Goal: Task Accomplishment & Management: Manage account settings

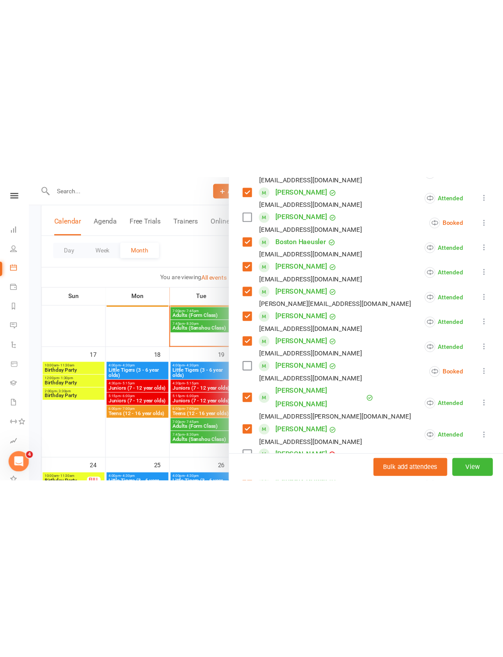
scroll to position [273, 0]
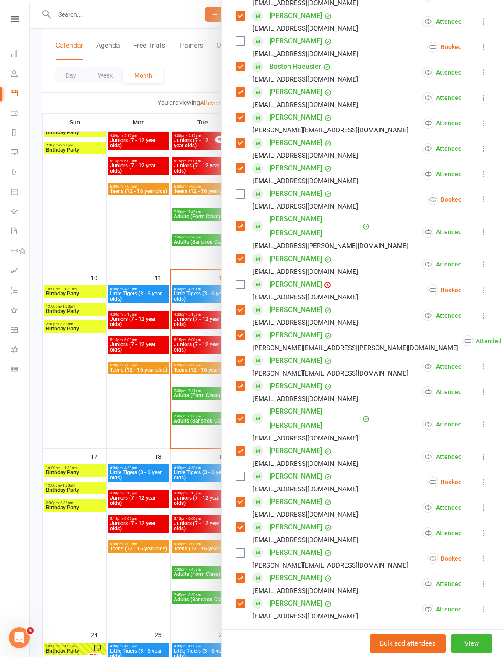
click at [248, 311] on div "[PERSON_NAME] [EMAIL_ADDRESS][DOMAIN_NAME]" at bounding box center [299, 481] width 126 height 25
click at [252, 311] on div "[PERSON_NAME] [EMAIL_ADDRESS][DOMAIN_NAME]" at bounding box center [299, 481] width 126 height 25
click at [243, 311] on label at bounding box center [240, 476] width 9 height 9
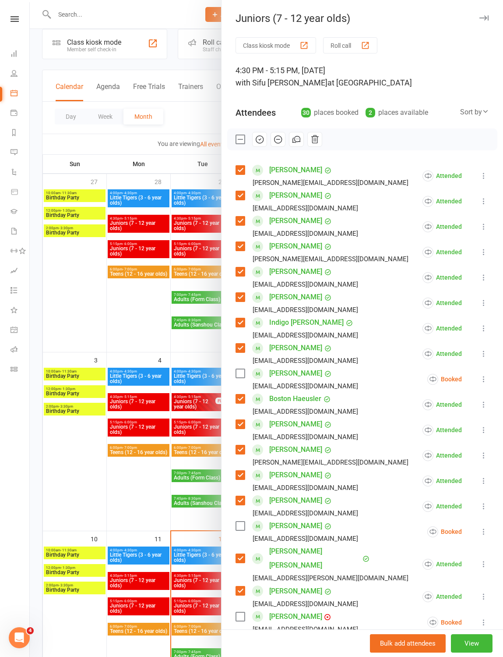
scroll to position [0, 0]
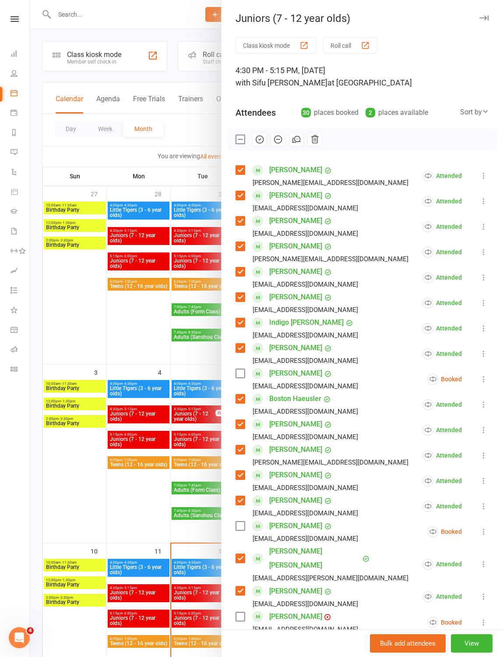
click at [265, 140] on button "button" at bounding box center [259, 139] width 15 height 15
click at [57, 311] on div at bounding box center [267, 328] width 474 height 657
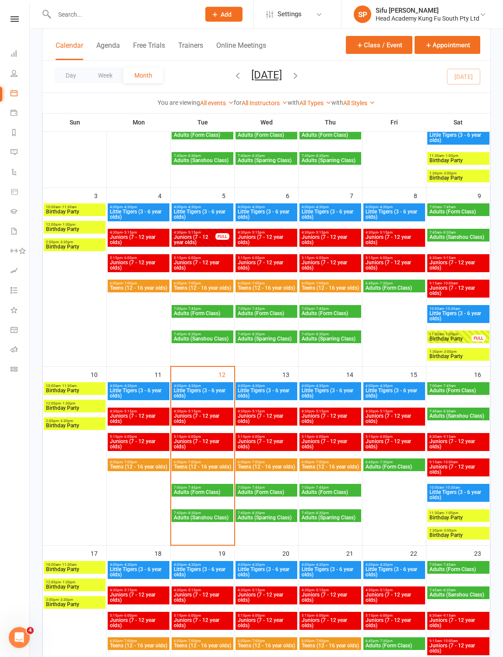
scroll to position [178, 0]
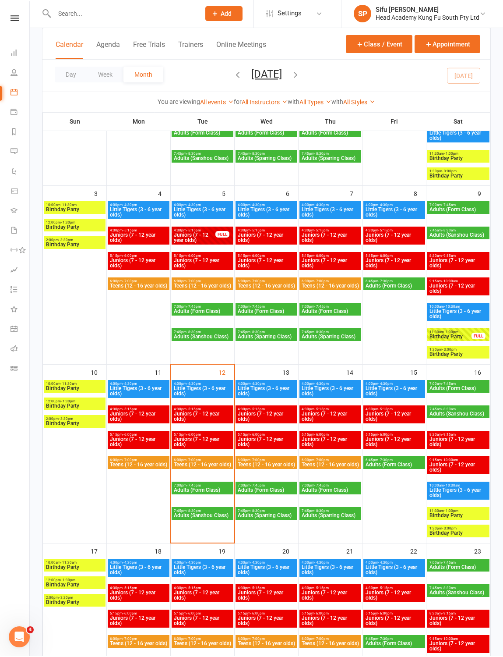
click at [204, 311] on span "Juniors (7 - 12 year olds)" at bounding box center [202, 442] width 58 height 11
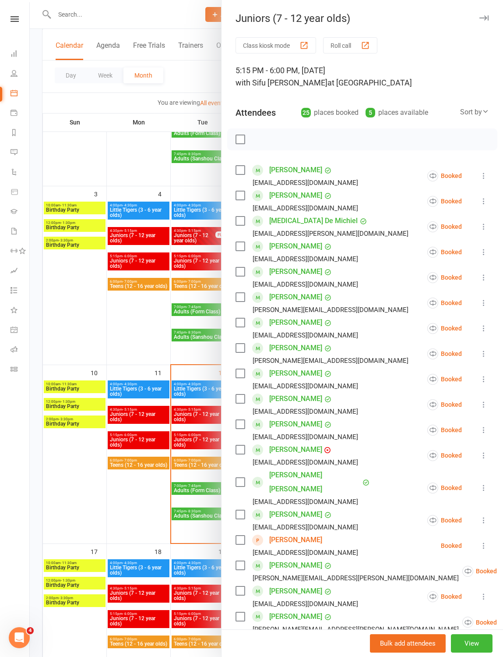
click at [240, 311] on label at bounding box center [240, 539] width 9 height 9
click at [239, 166] on label at bounding box center [240, 170] width 9 height 9
click at [246, 191] on div "[PERSON_NAME] [EMAIL_ADDRESS][DOMAIN_NAME]" at bounding box center [299, 200] width 126 height 25
click at [242, 193] on label at bounding box center [240, 195] width 9 height 9
click at [244, 244] on label at bounding box center [240, 246] width 9 height 9
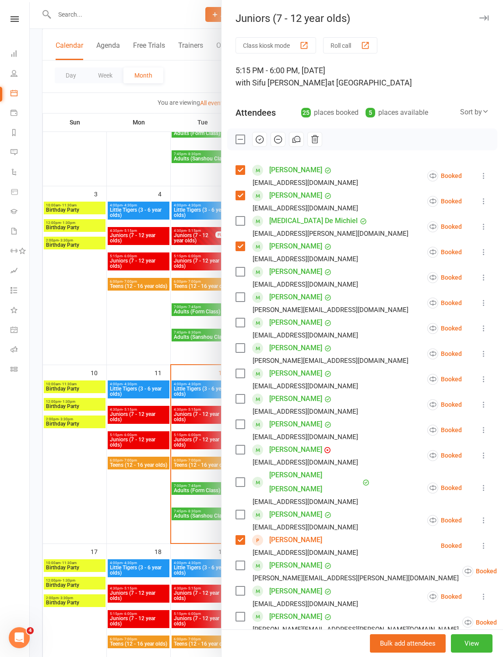
click at [244, 269] on label at bounding box center [240, 271] width 9 height 9
click at [243, 295] on label at bounding box center [240, 297] width 9 height 9
click at [244, 311] on label at bounding box center [240, 347] width 9 height 9
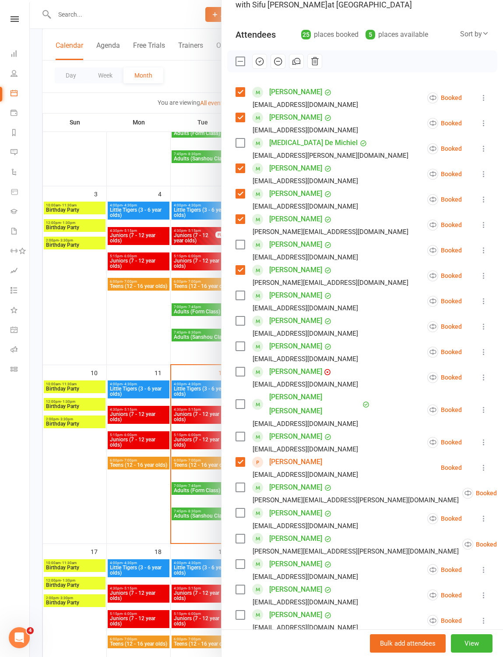
scroll to position [79, 0]
click at [241, 295] on label at bounding box center [240, 294] width 9 height 9
click at [244, 311] on label at bounding box center [240, 345] width 9 height 9
click at [239, 311] on label at bounding box center [240, 370] width 9 height 9
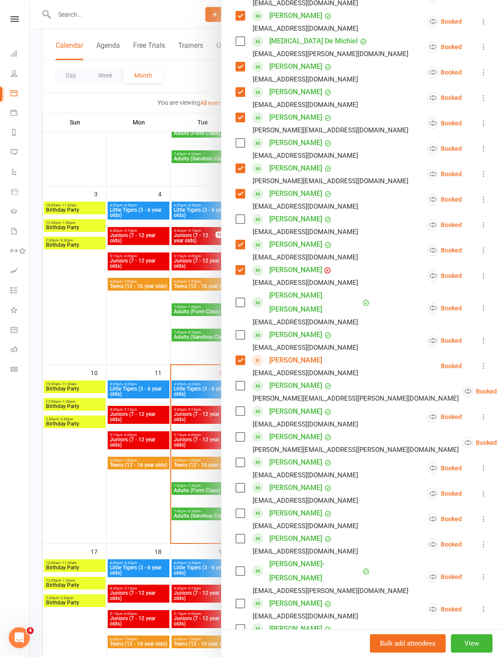
scroll to position [181, 0]
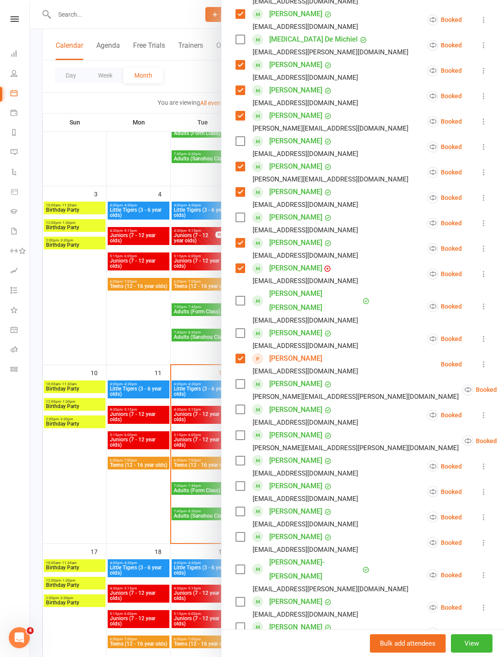
click at [241, 296] on label at bounding box center [240, 300] width 9 height 9
click at [242, 311] on label at bounding box center [240, 333] width 9 height 9
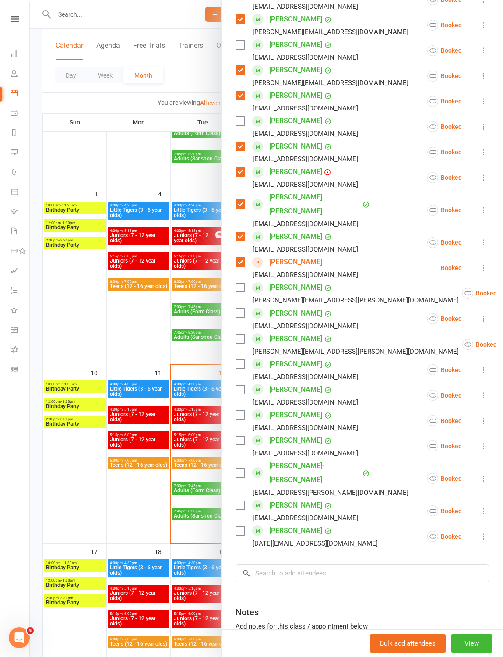
scroll to position [279, 0]
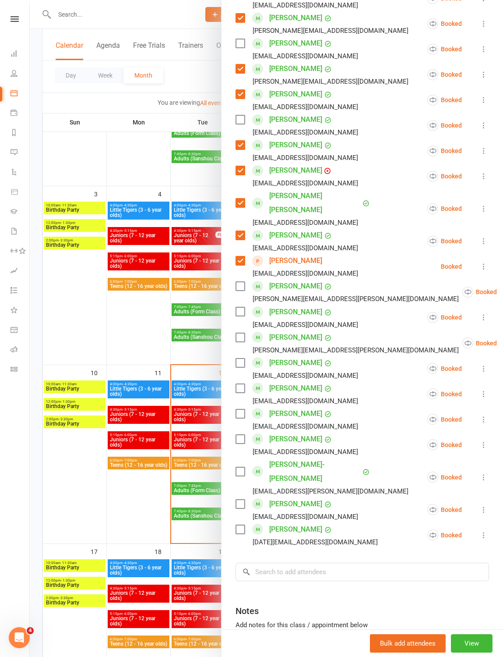
click at [247, 311] on div "[PERSON_NAME] [EMAIL_ADDRESS][DOMAIN_NAME]" at bounding box center [299, 393] width 126 height 25
click at [238, 311] on label at bounding box center [240, 388] width 9 height 9
click at [244, 311] on label at bounding box center [240, 413] width 9 height 9
click at [244, 311] on label at bounding box center [240, 503] width 9 height 9
click at [242, 311] on label at bounding box center [240, 529] width 9 height 9
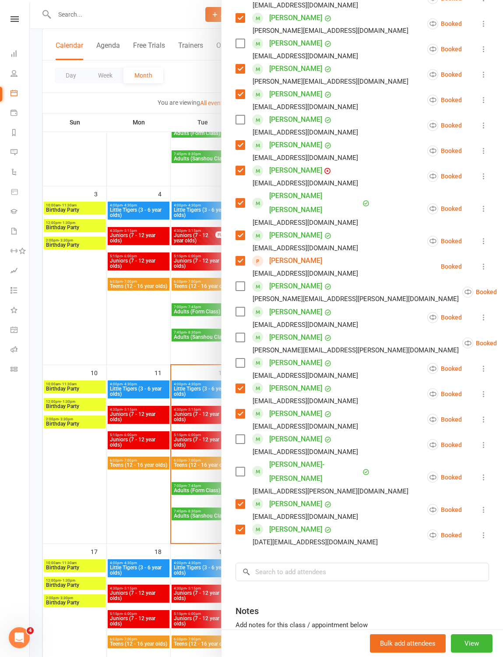
click at [237, 282] on label at bounding box center [240, 286] width 9 height 9
click at [241, 311] on label at bounding box center [240, 337] width 9 height 9
click at [241, 311] on label at bounding box center [240, 362] width 9 height 9
click at [237, 311] on label at bounding box center [240, 439] width 9 height 9
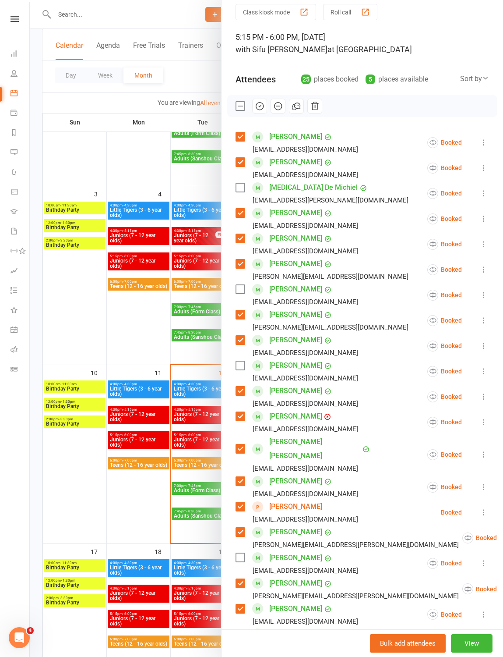
scroll to position [35, 0]
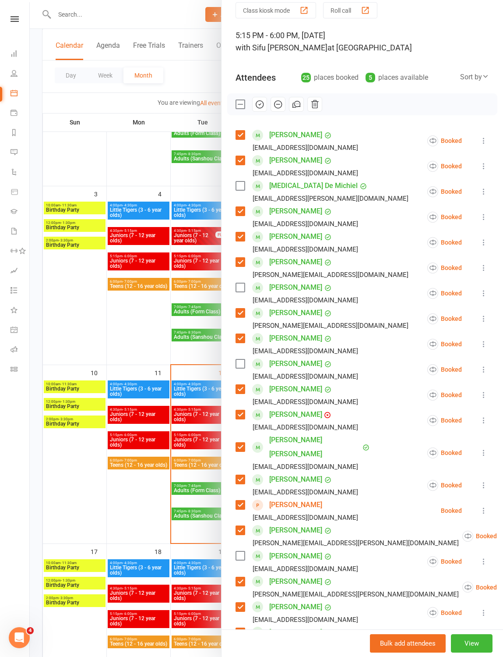
click at [263, 101] on icon "button" at bounding box center [260, 104] width 10 height 10
